Goal: Information Seeking & Learning: Learn about a topic

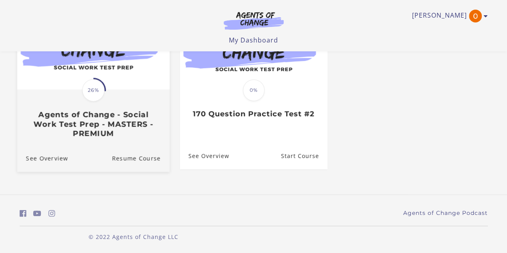
click at [111, 109] on div "Translation missing: en.liquid.partials.dashboard_course_card.progress_descript…" at bounding box center [93, 114] width 152 height 48
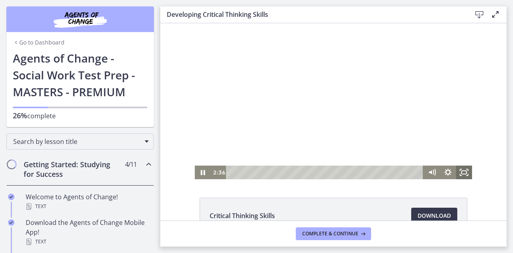
click at [462, 172] on icon "Fullscreen" at bounding box center [464, 173] width 16 height 14
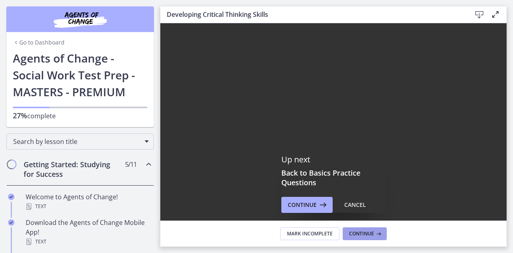
click at [373, 230] on button "Continue" at bounding box center [365, 233] width 44 height 13
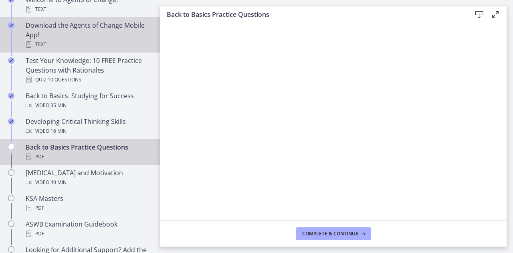
scroll to position [199, 0]
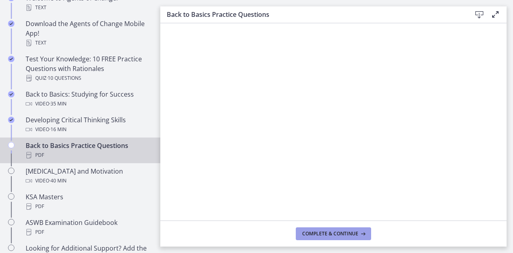
click at [311, 230] on button "Complete & continue" at bounding box center [333, 233] width 75 height 13
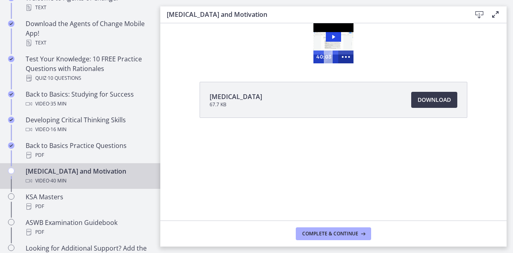
click at [346, 59] on icon "Show more buttons" at bounding box center [346, 56] width 18 height 15
click at [327, 57] on icon "Fullscreen" at bounding box center [330, 56] width 18 height 15
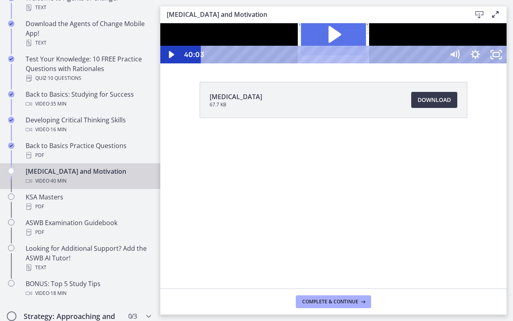
click at [366, 55] on icon "Play Video: ctfe73eqvn4c72r5t540.mp4" at bounding box center [333, 35] width 65 height 42
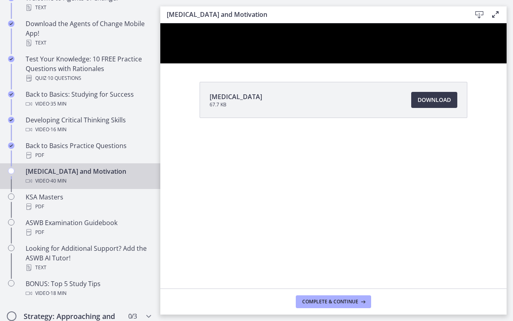
click at [160, 23] on button "Pause: ctfe73eqvn4c72r5t540.mp4" at bounding box center [160, 23] width 0 height 0
click at [160, 23] on button "Play Video: ctfe73eqvn4c72r5t540.mp4" at bounding box center [160, 23] width 0 height 0
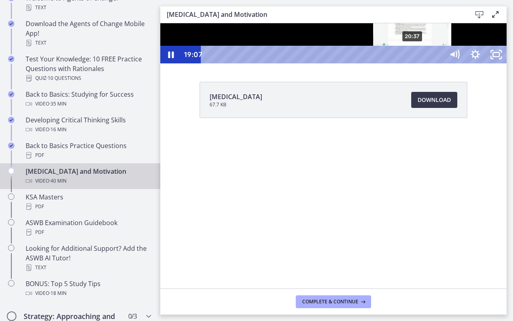
click at [413, 63] on div "20:37" at bounding box center [323, 55] width 230 height 18
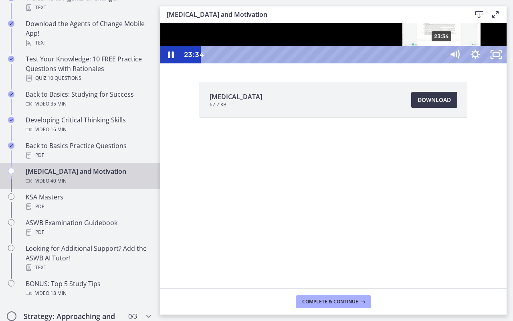
click at [439, 63] on div "23:34" at bounding box center [323, 55] width 230 height 18
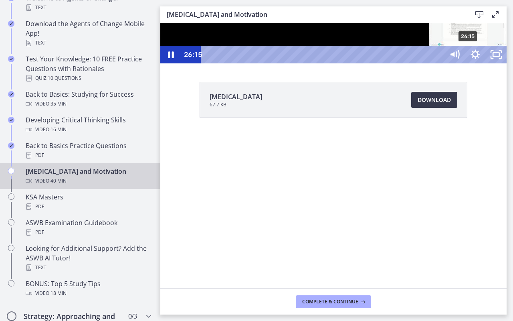
click at [439, 63] on div "26:15" at bounding box center [323, 55] width 230 height 18
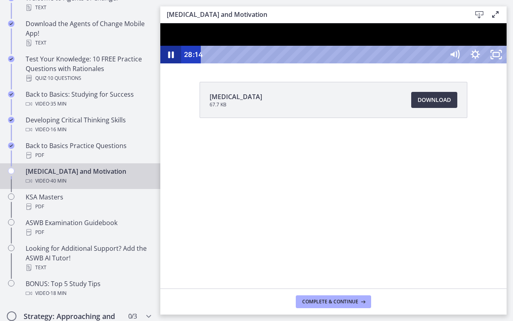
click at [170, 63] on icon "Pause" at bounding box center [170, 55] width 21 height 18
click at [171, 58] on icon "Play Video" at bounding box center [171, 54] width 5 height 7
click at [170, 65] on icon "Pause" at bounding box center [170, 54] width 25 height 21
click at [170, 59] on icon "Play Video" at bounding box center [172, 54] width 6 height 9
click at [160, 46] on button "Pause" at bounding box center [170, 55] width 21 height 18
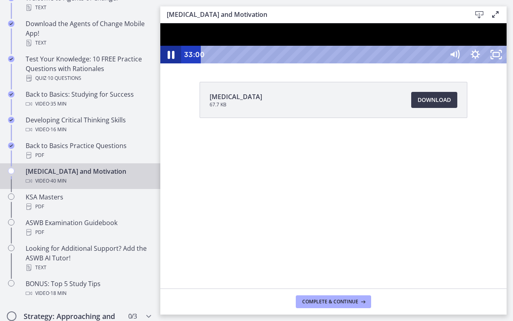
click at [172, 59] on icon "Pause" at bounding box center [171, 55] width 7 height 8
drag, startPoint x: 289, startPoint y: 79, endPoint x: 469, endPoint y: 154, distance: 195.1
click at [469, 63] on div at bounding box center [333, 43] width 346 height 40
click at [168, 58] on icon "Pause" at bounding box center [171, 54] width 6 height 7
click at [169, 59] on icon "Play Video" at bounding box center [172, 54] width 6 height 9
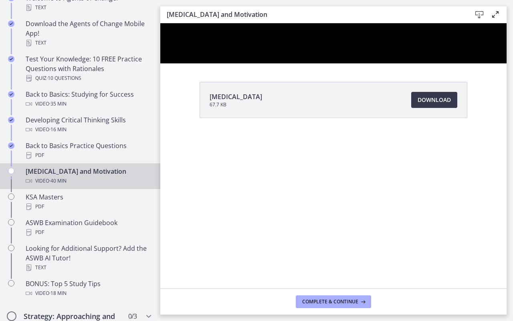
click at [160, 46] on button "Pause" at bounding box center [170, 55] width 21 height 18
click at [160, 46] on button "Play Video" at bounding box center [170, 55] width 21 height 18
click at [160, 46] on button "Pause" at bounding box center [170, 55] width 21 height 18
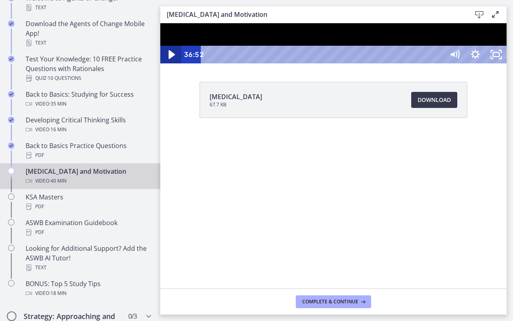
click at [166, 65] on icon "Play Video" at bounding box center [171, 54] width 25 height 21
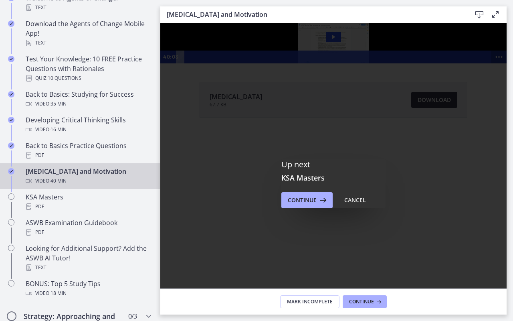
click at [491, 63] on icon "Show more buttons" at bounding box center [498, 56] width 15 height 13
click at [476, 63] on icon "Fullscreen" at bounding box center [483, 56] width 15 height 13
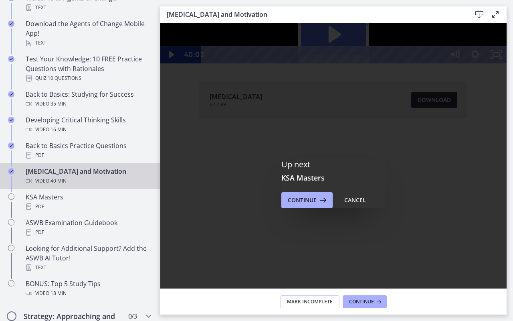
click at [366, 55] on icon "Play Video: ctfe73eqvn4c72r5t540.mp4" at bounding box center [333, 35] width 65 height 42
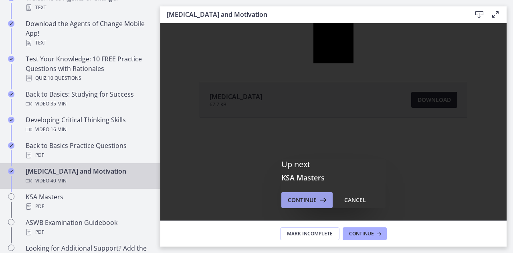
click at [307, 200] on span "Continue" at bounding box center [302, 200] width 29 height 10
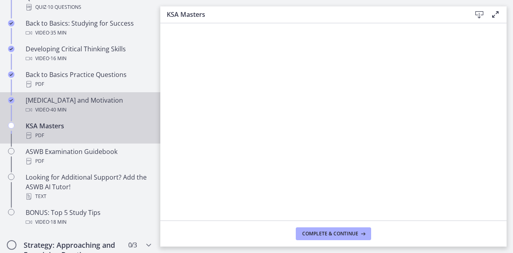
scroll to position [271, 0]
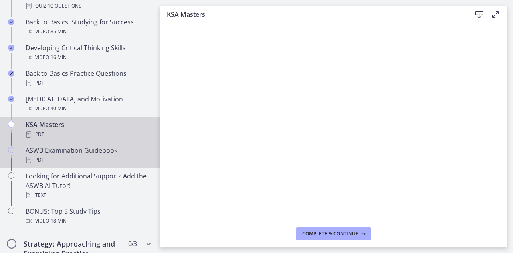
click at [55, 149] on div "ASWB Examination Guidebook PDF" at bounding box center [88, 154] width 125 height 19
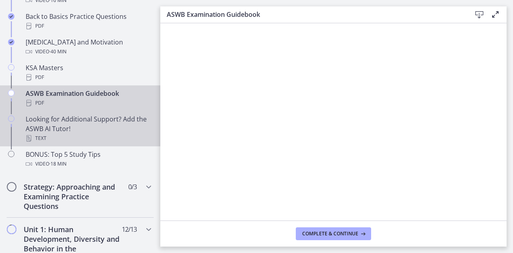
scroll to position [331, 0]
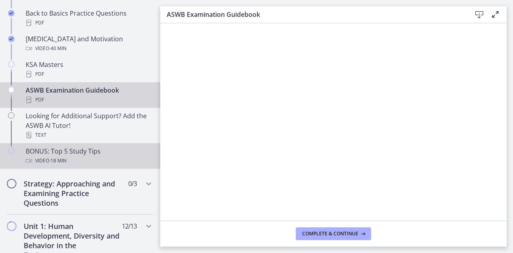
click at [83, 153] on div "BONUS: Top 5 Study Tips Video · 18 min" at bounding box center [88, 155] width 125 height 19
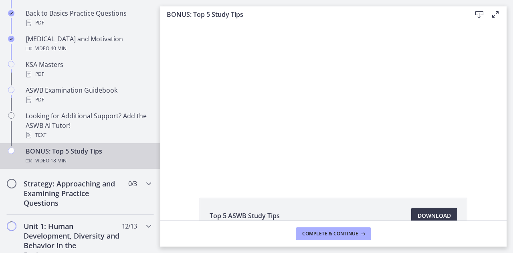
scroll to position [33, 0]
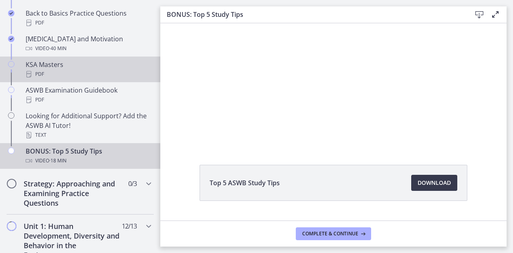
click at [66, 63] on div "KSA Masters PDF" at bounding box center [88, 69] width 125 height 19
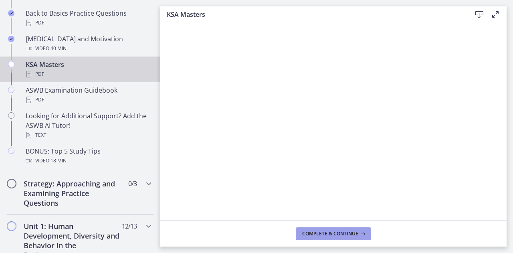
click at [333, 232] on span "Complete & continue" at bounding box center [330, 233] width 56 height 6
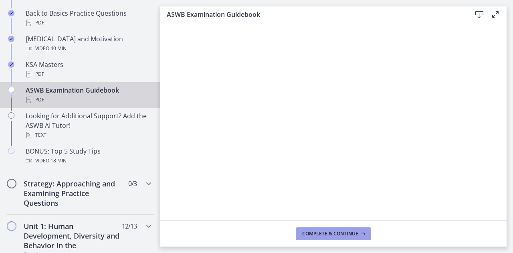
click at [334, 237] on button "Complete & continue" at bounding box center [333, 233] width 75 height 13
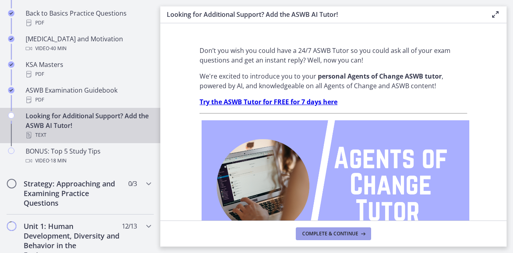
click at [343, 232] on span "Complete & continue" at bounding box center [330, 233] width 56 height 6
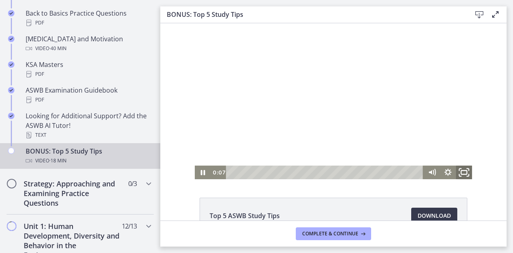
click at [462, 169] on icon "Fullscreen" at bounding box center [463, 172] width 19 height 16
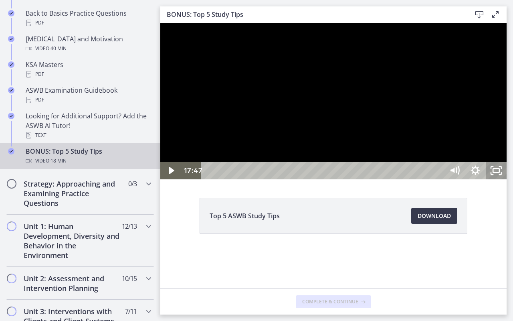
click at [507, 179] on div "17:47 14:06" at bounding box center [333, 171] width 346 height 18
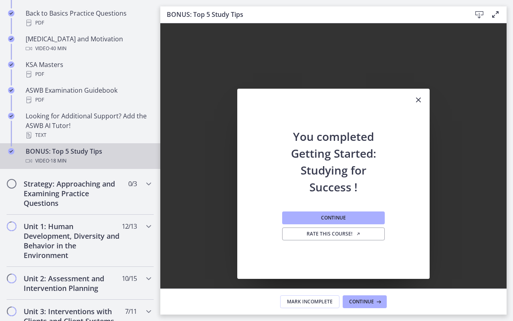
drag, startPoint x: 660, startPoint y: 333, endPoint x: 413, endPoint y: 311, distance: 247.9
click at [413, 311] on div "Click for sound @keyframes VOLUME_SMALL_WAVE_FLASH { 0% { opacity: 0; } 33% { o…" at bounding box center [333, 167] width 346 height 289
click at [486, 302] on div at bounding box center [333, 167] width 346 height 289
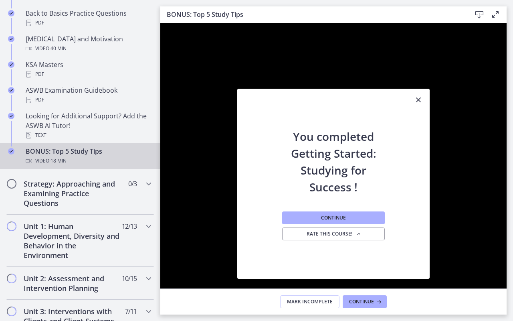
click at [507, 312] on icon "Unfullscreen" at bounding box center [496, 303] width 21 height 18
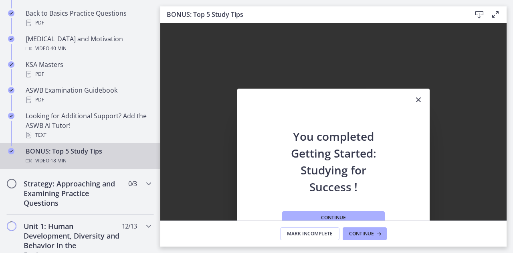
click at [244, 88] on div "You completed Getting Started: Studying for Success ! Continue Rate this course!" at bounding box center [333, 183] width 346 height 321
click at [366, 234] on span "Continue" at bounding box center [361, 233] width 25 height 6
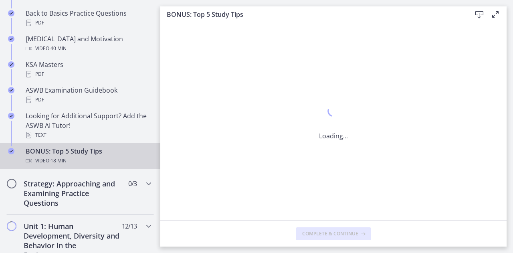
click at [366, 234] on icon at bounding box center [362, 233] width 8 height 6
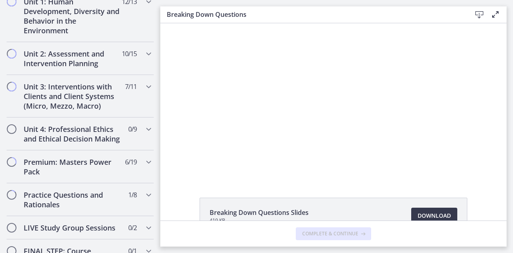
scroll to position [331, 0]
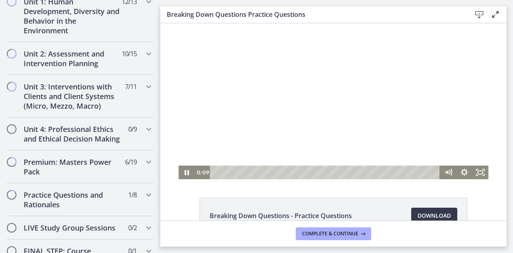
click at [436, 72] on div at bounding box center [333, 101] width 310 height 156
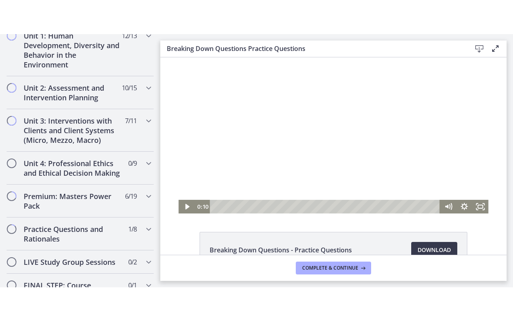
scroll to position [22, 0]
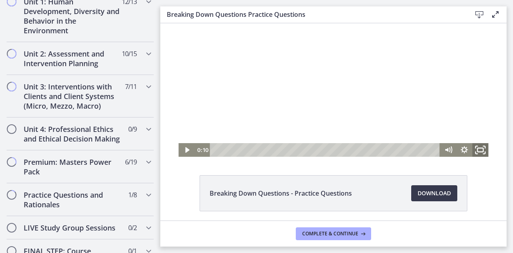
click at [474, 149] on icon "Fullscreen" at bounding box center [480, 150] width 19 height 16
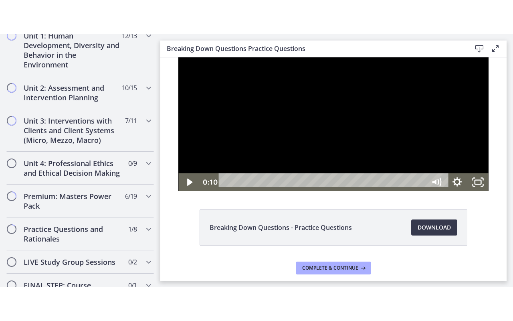
scroll to position [0, 0]
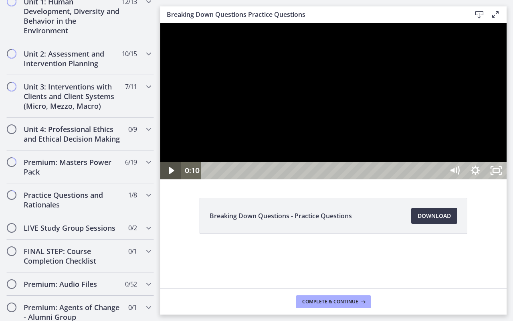
click at [172, 179] on icon "Play Video" at bounding box center [171, 171] width 21 height 18
click at [172, 181] on icon "Pause" at bounding box center [170, 170] width 25 height 21
click at [172, 179] on icon "Play Video" at bounding box center [171, 171] width 21 height 18
click at [168, 181] on icon "Pause" at bounding box center [170, 170] width 25 height 21
click at [164, 181] on icon "Play Video" at bounding box center [171, 170] width 25 height 21
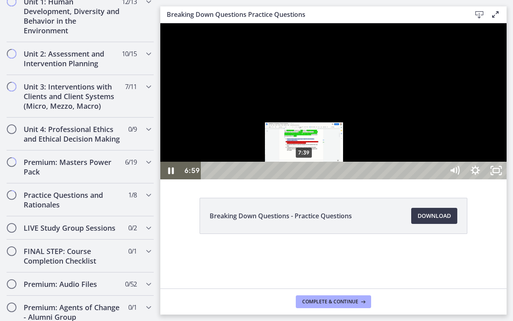
click at [305, 179] on div "7:39" at bounding box center [323, 171] width 230 height 18
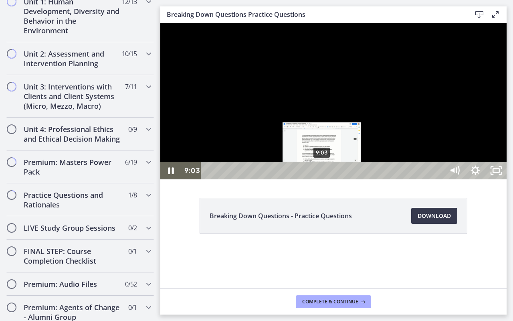
click at [322, 179] on div "9:03" at bounding box center [323, 171] width 230 height 18
click at [322, 174] on div "Playbar" at bounding box center [322, 171] width 6 height 6
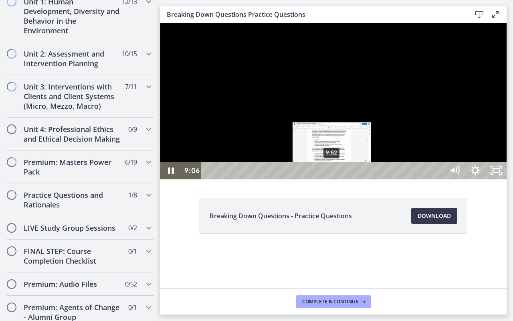
click at [332, 179] on div "9:52" at bounding box center [323, 171] width 230 height 18
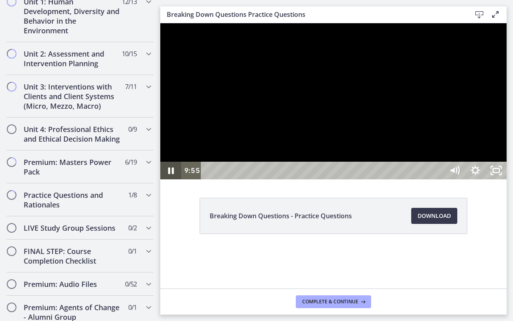
click at [166, 179] on icon "Pause" at bounding box center [170, 171] width 21 height 18
click at [170, 181] on icon "Play Video" at bounding box center [171, 170] width 25 height 21
click at [169, 181] on icon "Pause" at bounding box center [170, 170] width 25 height 21
click at [172, 174] on icon "Play Video" at bounding box center [171, 170] width 5 height 7
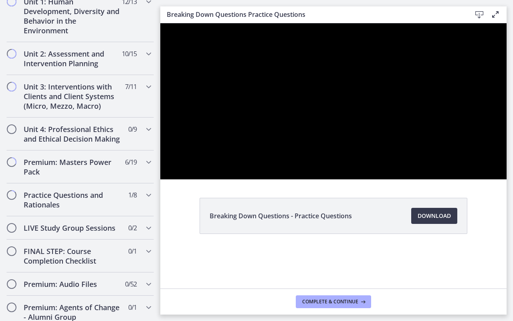
click at [160, 162] on button "Pause" at bounding box center [170, 171] width 21 height 18
click at [160, 162] on button "Play Video" at bounding box center [170, 171] width 21 height 18
click at [160, 162] on button "Pause" at bounding box center [170, 171] width 21 height 18
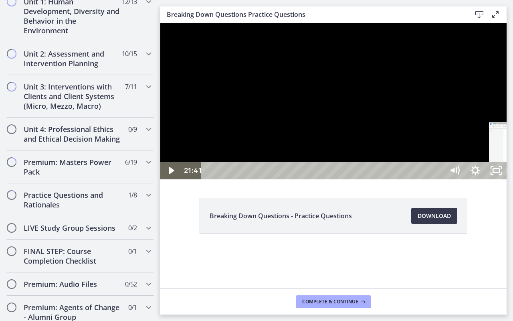
click at [439, 179] on div "25:36" at bounding box center [323, 171] width 230 height 18
click at [439, 179] on div "26:03" at bounding box center [323, 171] width 230 height 18
click at [439, 179] on div "26:43" at bounding box center [323, 171] width 230 height 18
click at [174, 179] on icon "Play Video" at bounding box center [171, 171] width 21 height 18
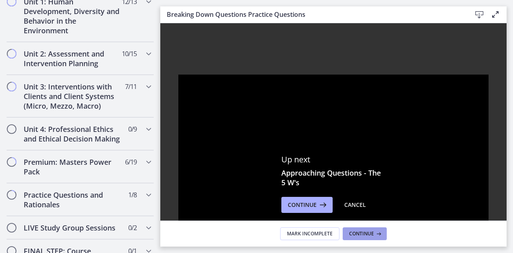
click at [367, 230] on button "Continue" at bounding box center [365, 233] width 44 height 13
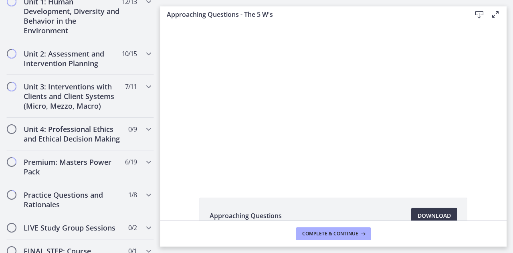
scroll to position [51, 0]
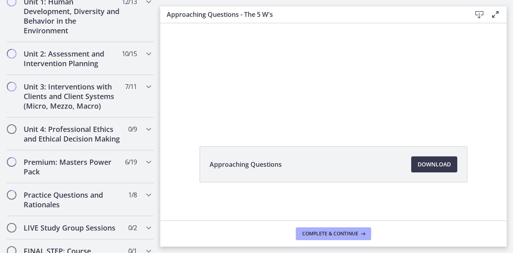
click at [318, 223] on footer "Complete & continue" at bounding box center [333, 233] width 346 height 26
click at [324, 236] on span "Complete & continue" at bounding box center [330, 233] width 56 height 6
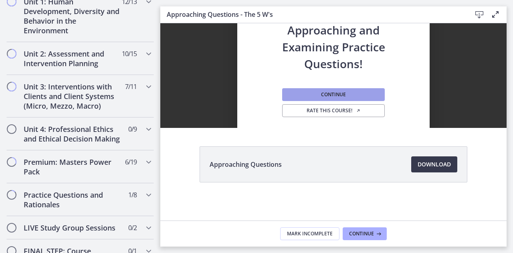
click at [333, 91] on span "Continue" at bounding box center [333, 94] width 25 height 6
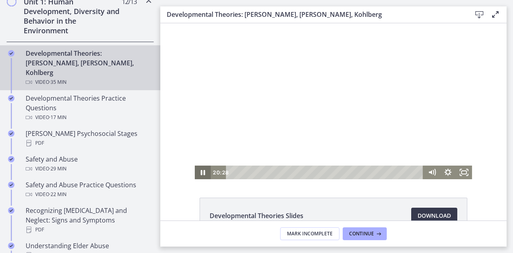
click at [201, 174] on icon "Pause" at bounding box center [203, 172] width 4 height 5
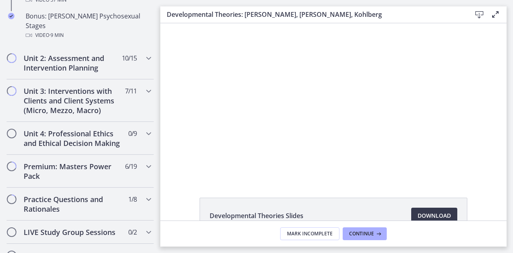
scroll to position [645, 0]
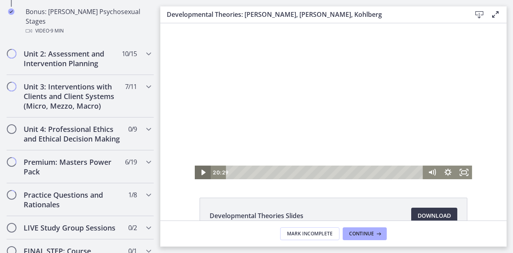
click at [198, 174] on icon "Play Video" at bounding box center [204, 173] width 16 height 14
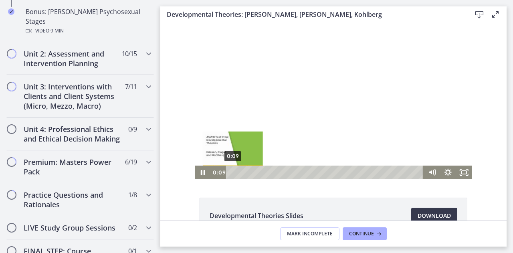
click at [232, 171] on div "0:09" at bounding box center [326, 173] width 188 height 14
click at [230, 171] on div "Playbar" at bounding box center [232, 172] width 4 height 4
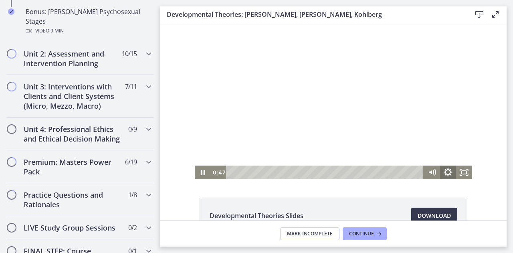
click at [444, 172] on icon "Show settings menu" at bounding box center [448, 172] width 9 height 9
click at [433, 149] on span "Speed" at bounding box center [438, 145] width 20 height 14
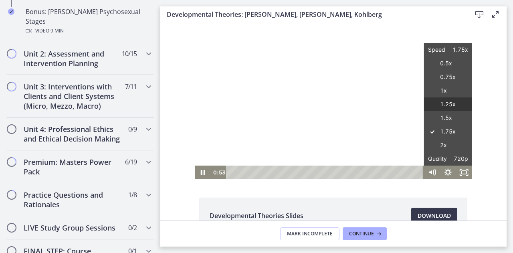
click at [438, 108] on label "1.25x" at bounding box center [448, 104] width 48 height 14
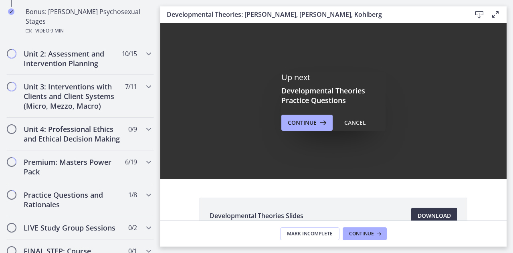
scroll to position [0, 0]
click at [321, 122] on icon at bounding box center [322, 123] width 11 height 10
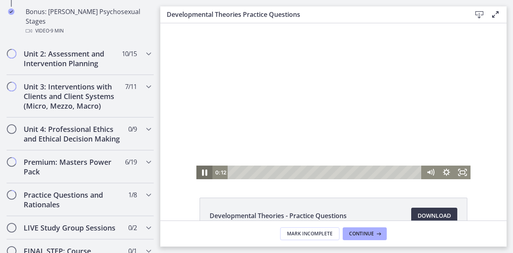
click at [204, 173] on icon "Pause" at bounding box center [204, 173] width 5 height 6
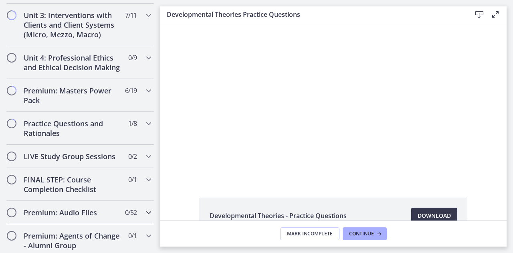
scroll to position [661, 0]
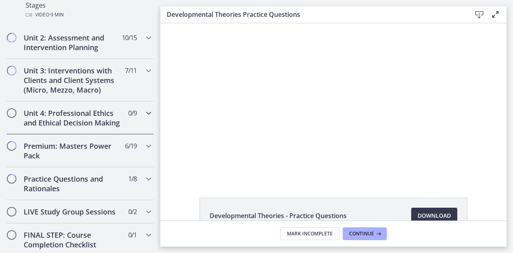
click at [68, 111] on h2 "Unit 4: Professional Ethics and Ethical Decision Making" at bounding box center [73, 117] width 98 height 19
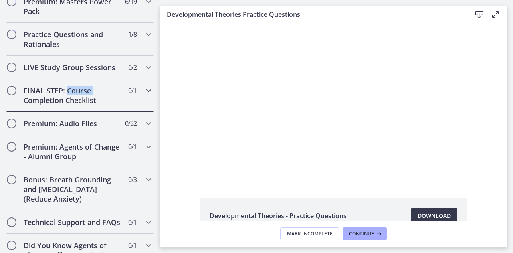
click at [68, 111] on div "FINAL STEP: Course Completion Checklist 0 / 1 Completed" at bounding box center [79, 95] width 147 height 33
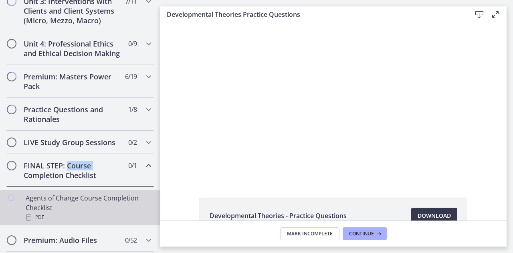
scroll to position [315, 0]
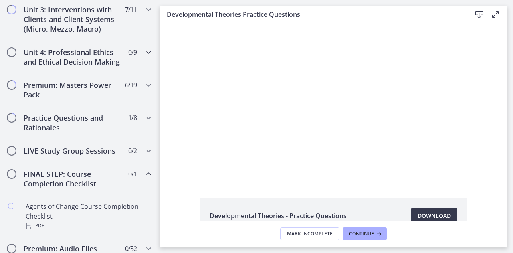
click at [63, 48] on h2 "Unit 4: Professional Ethics and Ethical Decision Making" at bounding box center [73, 56] width 98 height 19
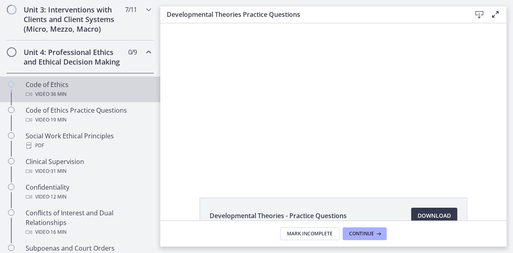
click at [73, 95] on div "Code of Ethics Video · 36 min" at bounding box center [88, 89] width 125 height 19
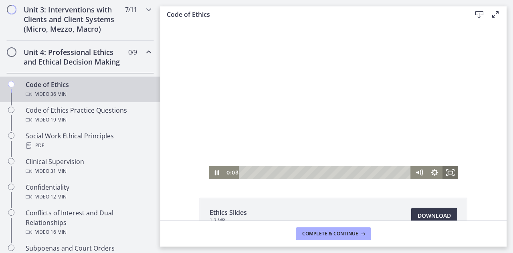
click at [448, 166] on icon "Fullscreen" at bounding box center [450, 172] width 16 height 13
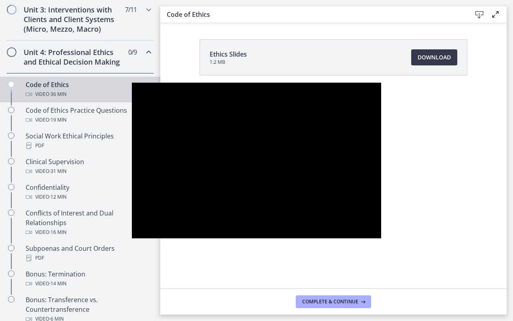
click at [381, 206] on div at bounding box center [256, 161] width 249 height 156
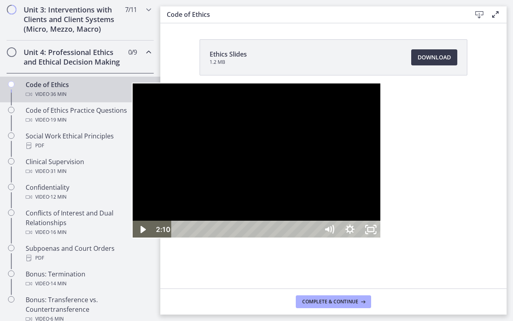
click at [132, 83] on button "Play Video: cbe64g9t4o1cl02sihb0.mp4" at bounding box center [132, 83] width 0 height 0
click at [132, 83] on button "Pause: cbe64g9t4o1cl02sihb0.mp4" at bounding box center [132, 83] width 0 height 0
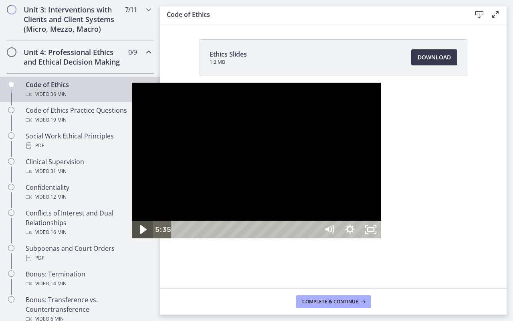
click at [131, 240] on icon "Play Video" at bounding box center [143, 229] width 25 height 21
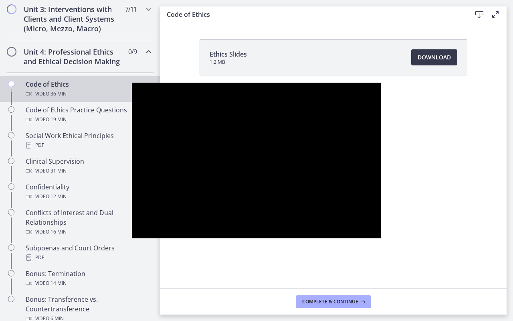
click at [132, 220] on button "Play Video" at bounding box center [142, 229] width 21 height 18
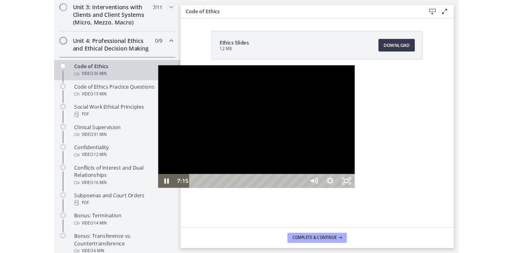
scroll to position [352, 0]
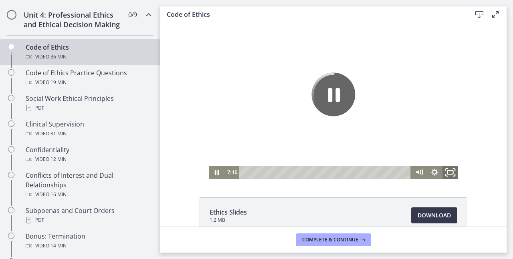
click at [442, 172] on icon "Fullscreen" at bounding box center [450, 173] width 19 height 16
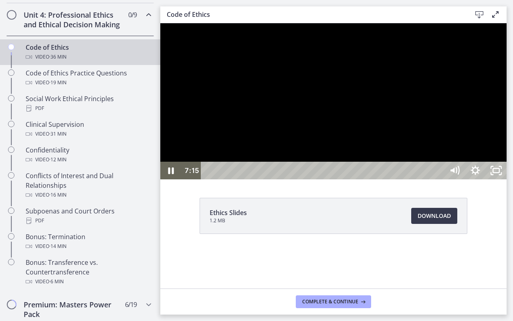
click at [507, 179] on div at bounding box center [333, 101] width 346 height 156
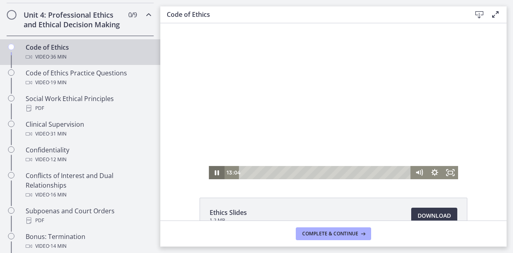
click at [213, 176] on icon "Pause" at bounding box center [217, 172] width 16 height 13
click at [213, 176] on icon "Play Video" at bounding box center [217, 173] width 19 height 16
click at [214, 173] on icon "Pause" at bounding box center [216, 173] width 5 height 6
drag, startPoint x: 446, startPoint y: 177, endPoint x: 607, endPoint y: 247, distance: 175.3
click at [446, 175] on icon "Fullscreen" at bounding box center [450, 172] width 16 height 13
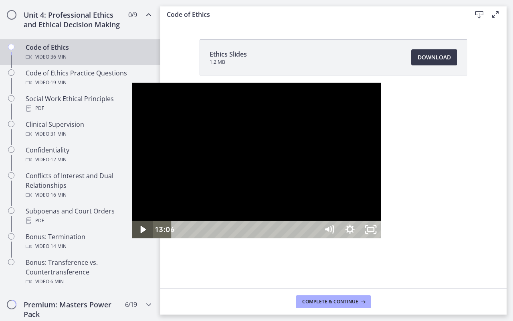
click at [140, 233] on icon "Play Video" at bounding box center [142, 229] width 5 height 7
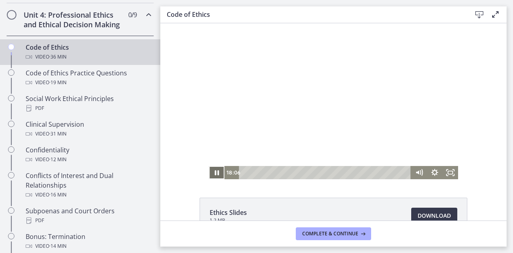
click at [214, 172] on icon "Pause" at bounding box center [217, 172] width 16 height 13
click at [212, 176] on icon "Play Video" at bounding box center [217, 172] width 16 height 13
click at [446, 174] on icon "Fullscreen" at bounding box center [450, 172] width 16 height 13
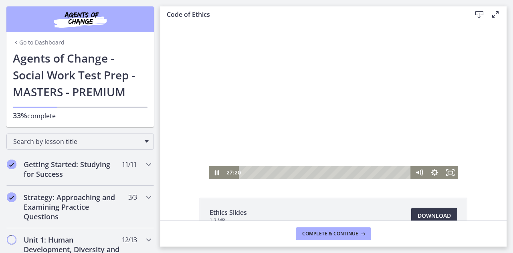
scroll to position [352, 0]
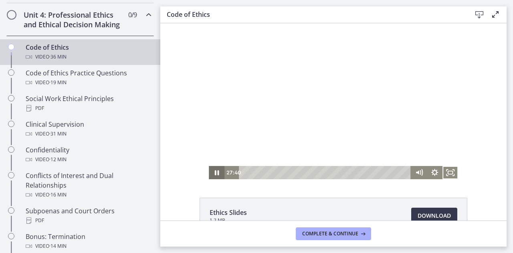
click at [214, 173] on icon "Pause" at bounding box center [216, 172] width 4 height 5
click at [215, 173] on icon "Play Video" at bounding box center [217, 173] width 4 height 6
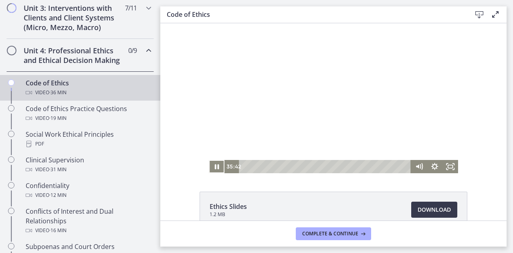
scroll to position [316, 0]
click at [352, 238] on button "Complete & continue" at bounding box center [333, 233] width 75 height 13
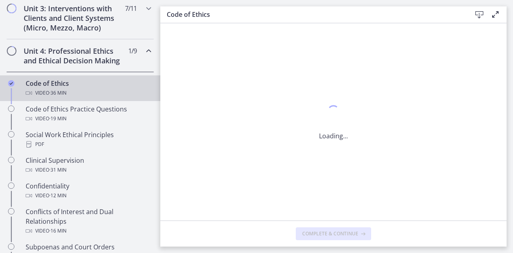
scroll to position [0, 0]
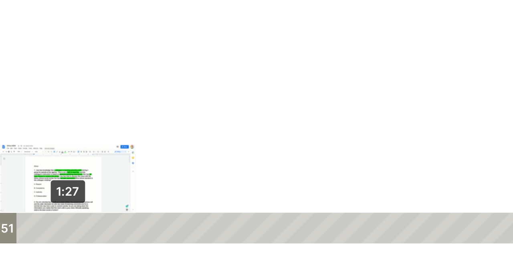
click at [0, 40] on div "1:27" at bounding box center [70, 42] width 220 height 14
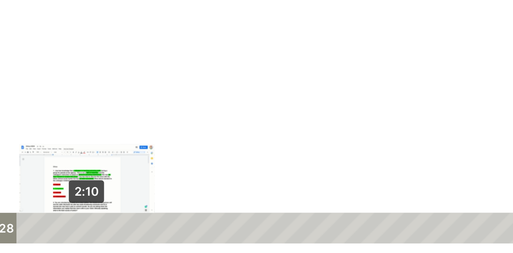
click at [0, 41] on div "2:10" at bounding box center [70, 42] width 220 height 14
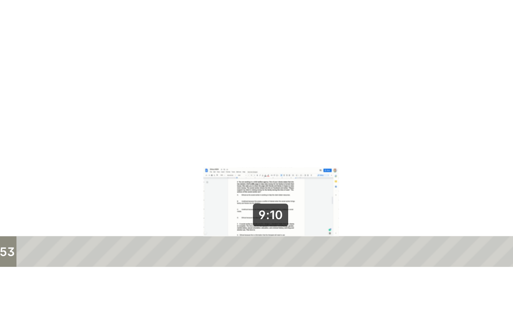
scroll to position [40, 0]
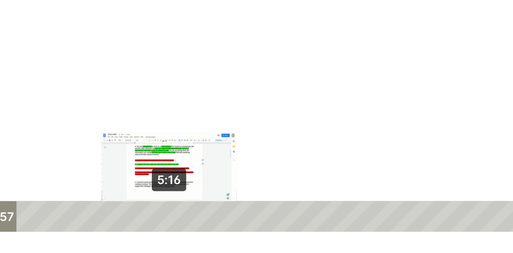
click at [19, 30] on div "5:16" at bounding box center [70, 30] width 220 height 14
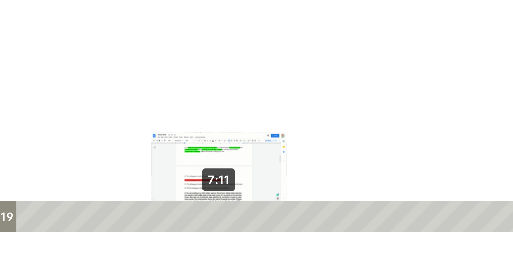
click at [42, 31] on div "7:11" at bounding box center [70, 30] width 220 height 14
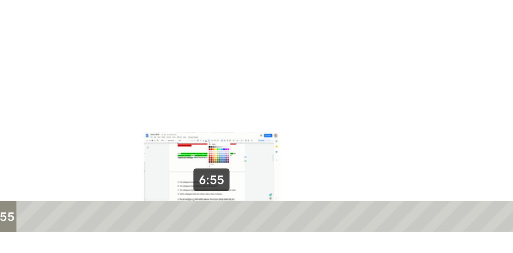
click at [39, 31] on div "Playbar" at bounding box center [41, 29] width 4 height 4
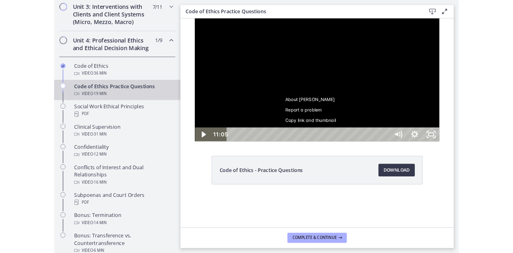
scroll to position [0, 0]
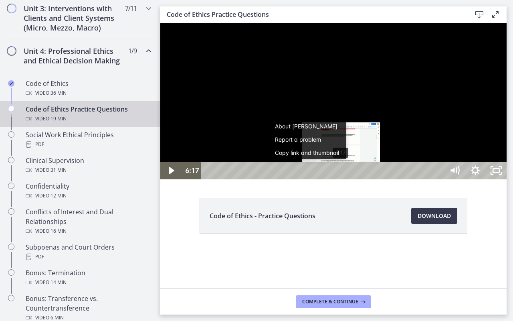
click at [341, 174] on div "Playbar" at bounding box center [341, 171] width 6 height 6
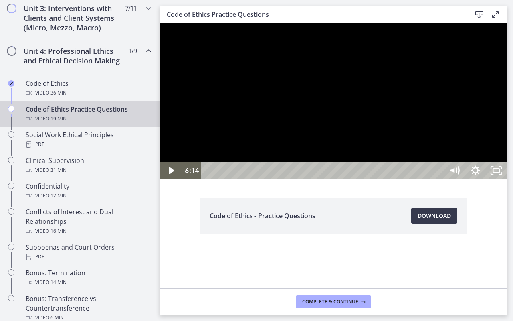
click at [341, 179] on div at bounding box center [333, 101] width 346 height 156
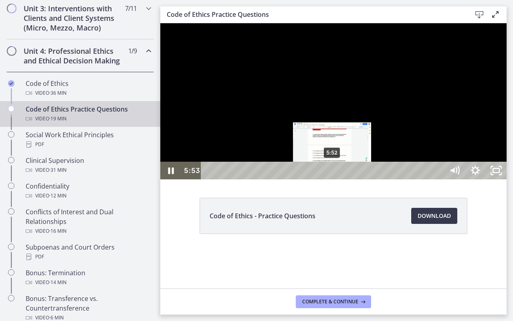
click at [333, 174] on div "Playbar" at bounding box center [332, 171] width 6 height 6
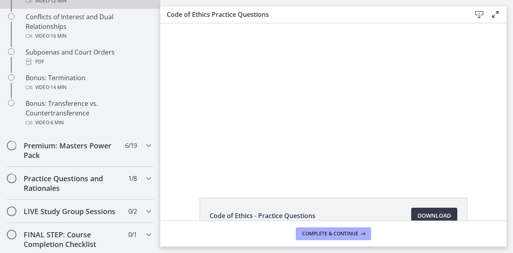
scroll to position [516, 0]
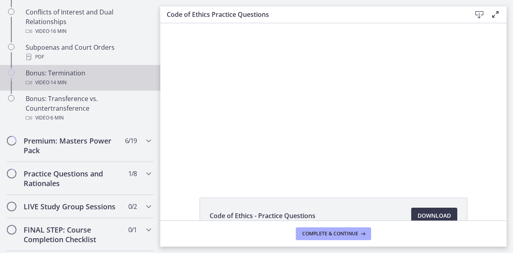
click at [12, 76] on icon "Chapters" at bounding box center [11, 72] width 6 height 6
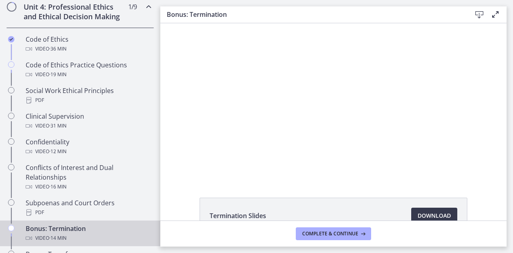
scroll to position [344, 0]
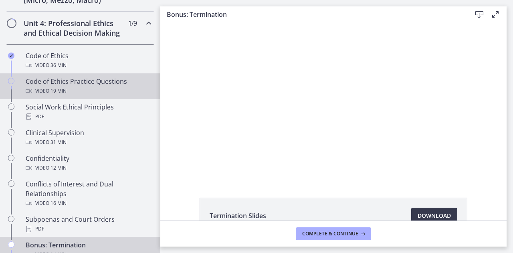
click at [103, 90] on div "Code of Ethics Practice Questions Video · 19 min" at bounding box center [88, 86] width 125 height 19
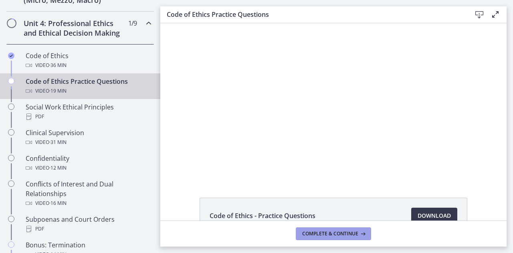
click at [341, 232] on span "Complete & continue" at bounding box center [330, 233] width 56 height 6
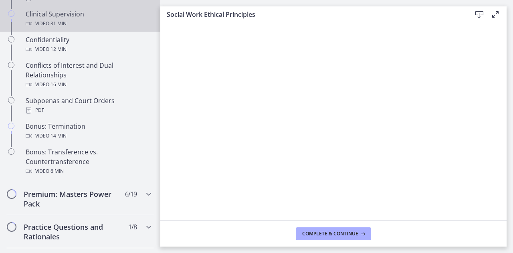
scroll to position [463, 0]
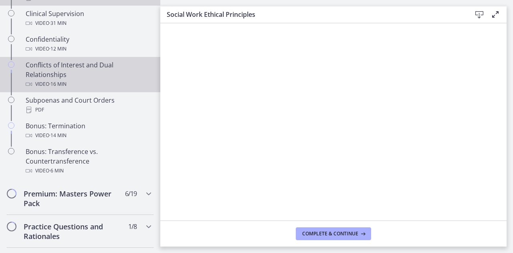
click at [49, 83] on div "Conflicts of Interest and Dual Relationships Video · 16 min" at bounding box center [88, 74] width 125 height 29
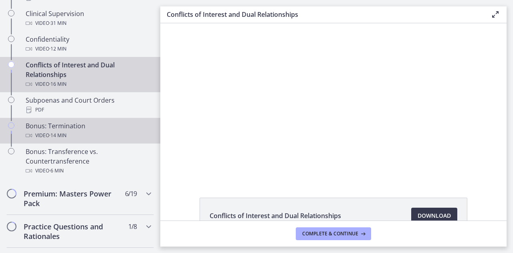
click at [71, 137] on div "Bonus: Termination Video · 14 min" at bounding box center [88, 130] width 125 height 19
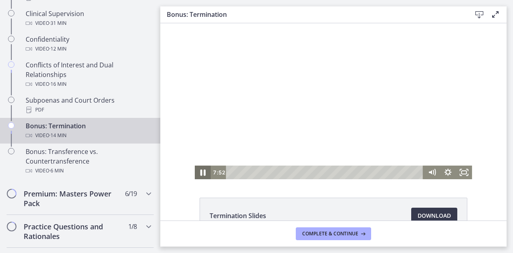
click at [198, 167] on icon "Pause" at bounding box center [202, 172] width 19 height 16
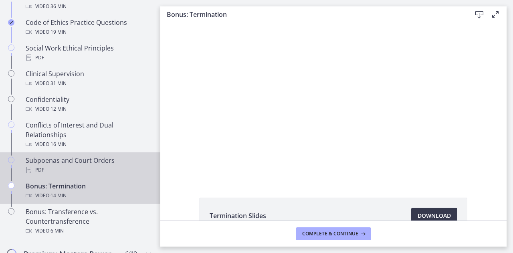
scroll to position [398, 0]
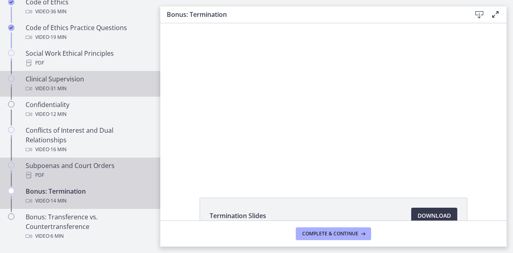
click at [44, 97] on link "Clinical Supervision Video · 31 min" at bounding box center [80, 84] width 160 height 26
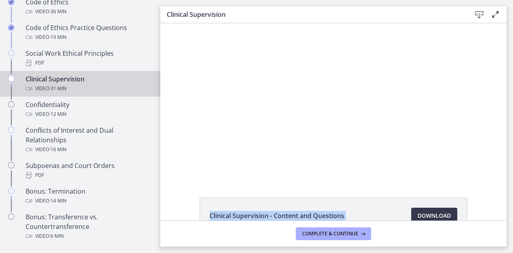
drag, startPoint x: 612, startPoint y: 205, endPoint x: 441, endPoint y: 166, distance: 175.4
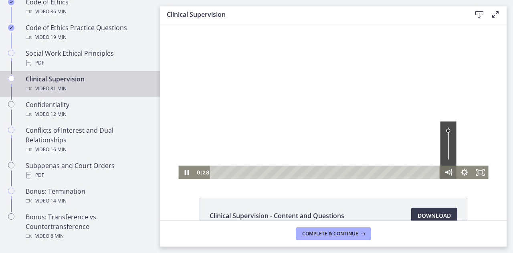
scroll to position [51, 0]
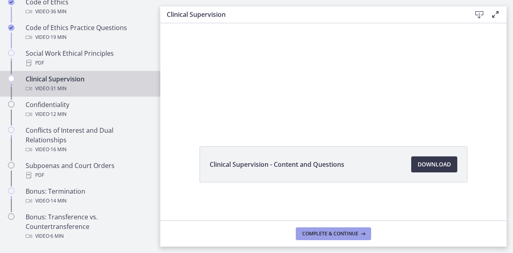
click at [338, 233] on span "Complete & continue" at bounding box center [330, 233] width 56 height 6
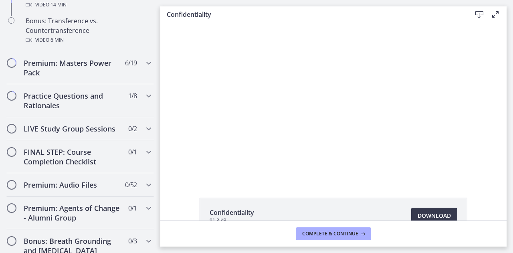
scroll to position [594, 0]
click at [63, 77] on h2 "Premium: Masters Power Pack" at bounding box center [73, 67] width 98 height 19
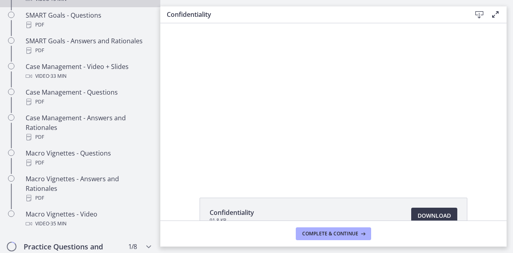
scroll to position [729, 0]
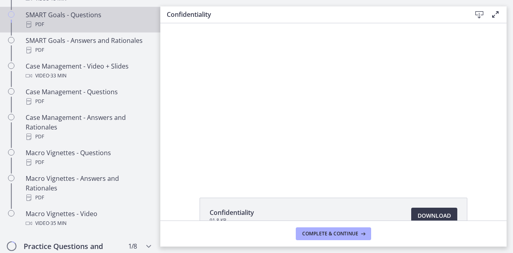
click at [58, 32] on link "SMART Goals - Questions PDF" at bounding box center [80, 20] width 160 height 26
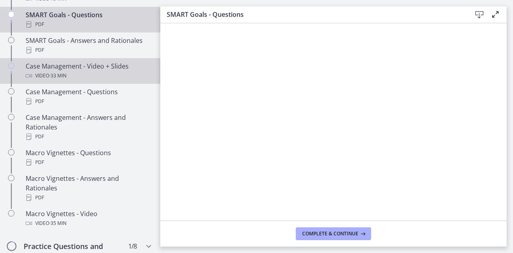
click at [63, 81] on span "· 33 min" at bounding box center [57, 76] width 17 height 10
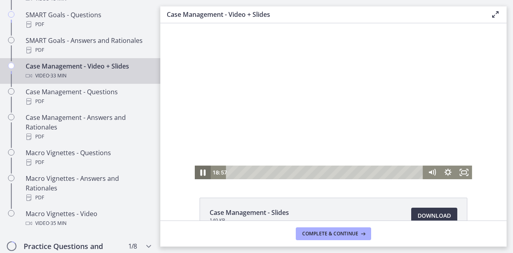
click at [200, 174] on icon "Pause" at bounding box center [202, 172] width 19 height 16
click at [202, 174] on icon "Play Video" at bounding box center [204, 173] width 4 height 6
click at [197, 174] on icon "Pause" at bounding box center [202, 172] width 19 height 16
